Goal: Navigation & Orientation: Find specific page/section

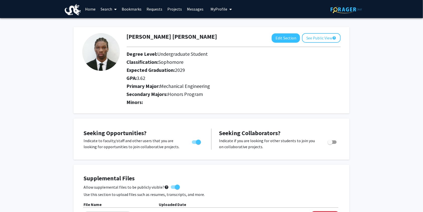
click at [139, 10] on link "Bookmarks" at bounding box center [131, 9] width 25 height 18
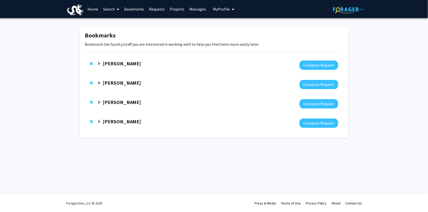
click at [152, 10] on link "Requests" at bounding box center [156, 9] width 21 height 18
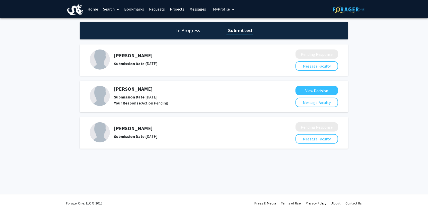
click at [140, 10] on link "Bookmarks" at bounding box center [134, 9] width 25 height 18
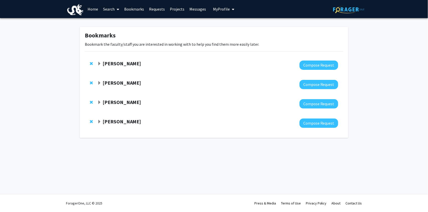
click at [101, 62] on div "[PERSON_NAME]" at bounding box center [151, 63] width 108 height 6
click at [101, 62] on span "Expand Anup Das Bookmark" at bounding box center [99, 64] width 4 height 4
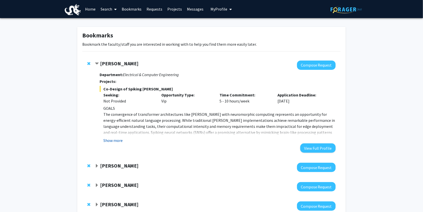
click at [114, 139] on button "Show more" at bounding box center [112, 140] width 19 height 6
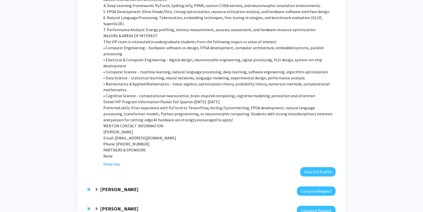
scroll to position [229, 0]
click at [117, 161] on button "Show less" at bounding box center [111, 164] width 17 height 6
